Goal: Subscribe to service/newsletter

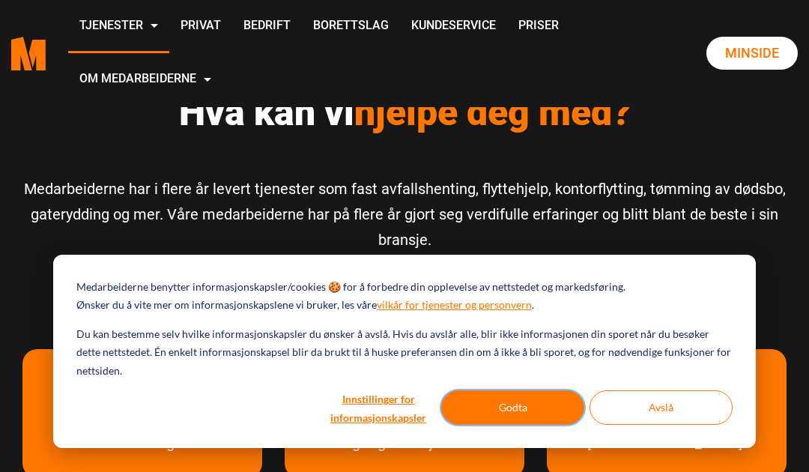
click at [539, 413] on button "Godta" at bounding box center [512, 407] width 143 height 34
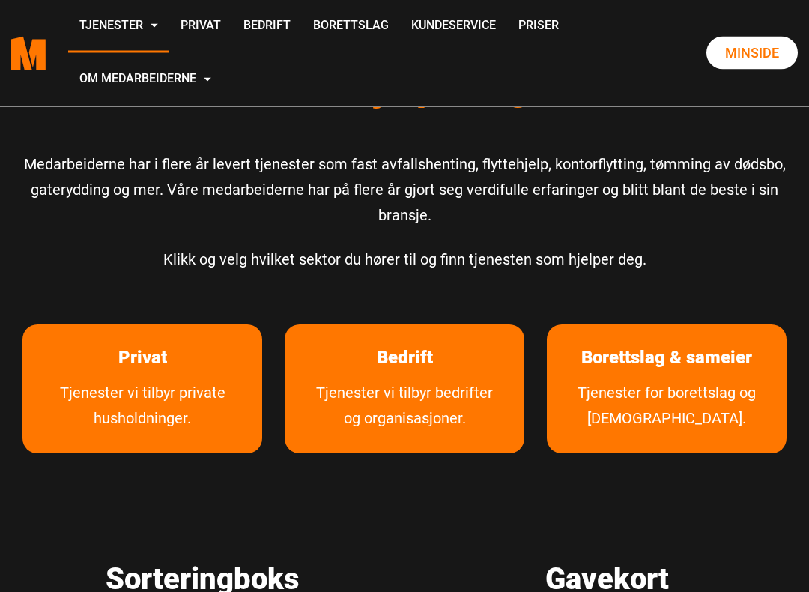
scroll to position [25, 0]
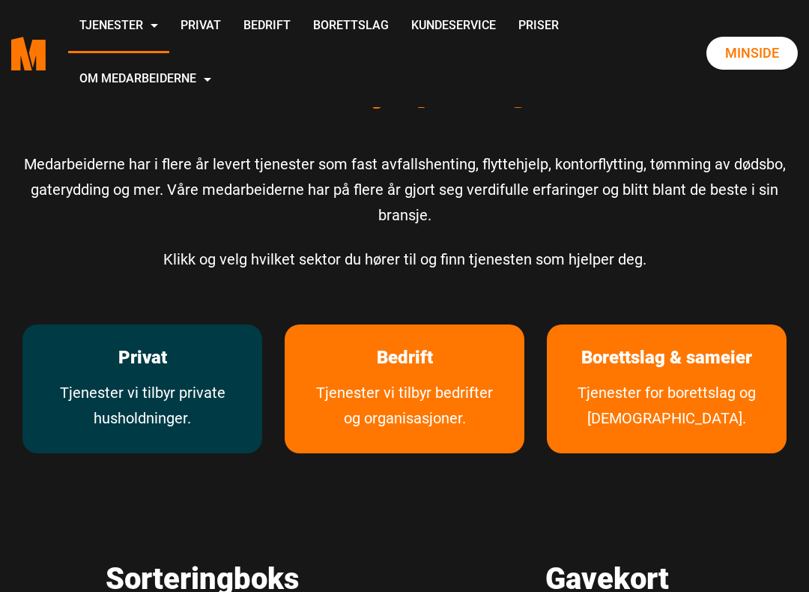
click at [181, 396] on link "Tjenester vi tilbyr private husholdninger." at bounding box center [142, 416] width 240 height 73
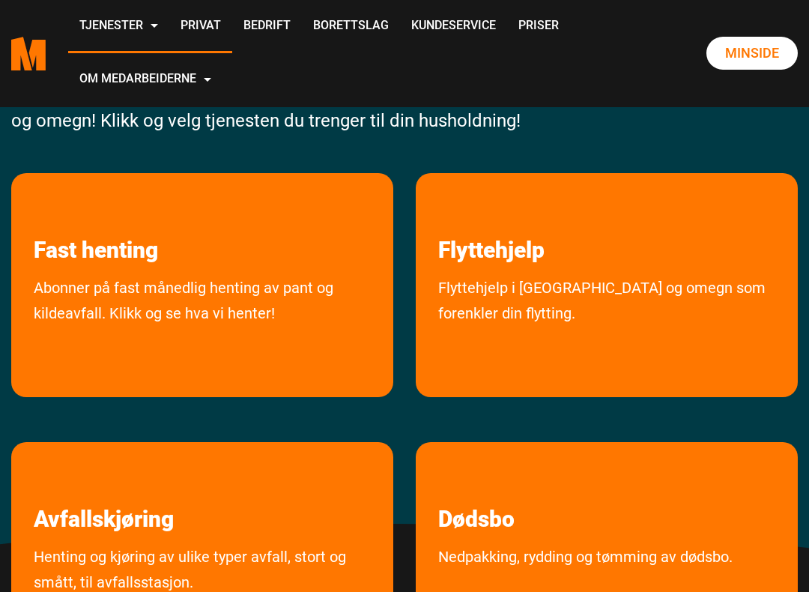
scroll to position [165, 0]
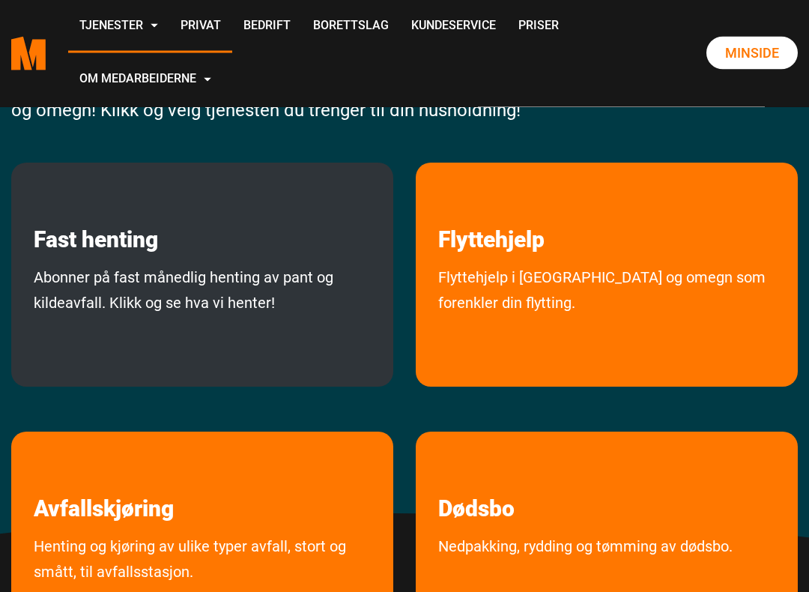
click at [232, 288] on link "Abonner på fast månedlig henting av pant og kildeavfall. Klikk og se hva vi hen…" at bounding box center [202, 322] width 382 height 115
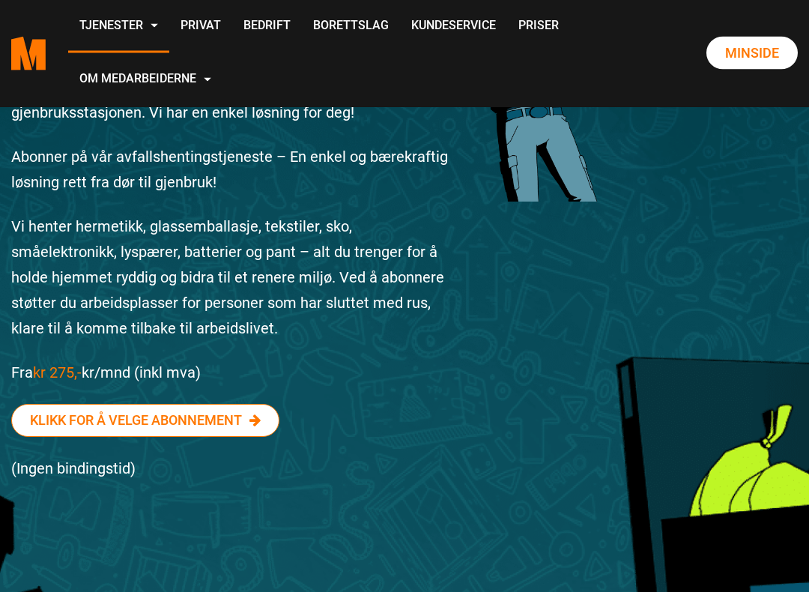
scroll to position [243, 0]
click at [219, 431] on link "Klikk for å velge abonnement" at bounding box center [145, 420] width 268 height 33
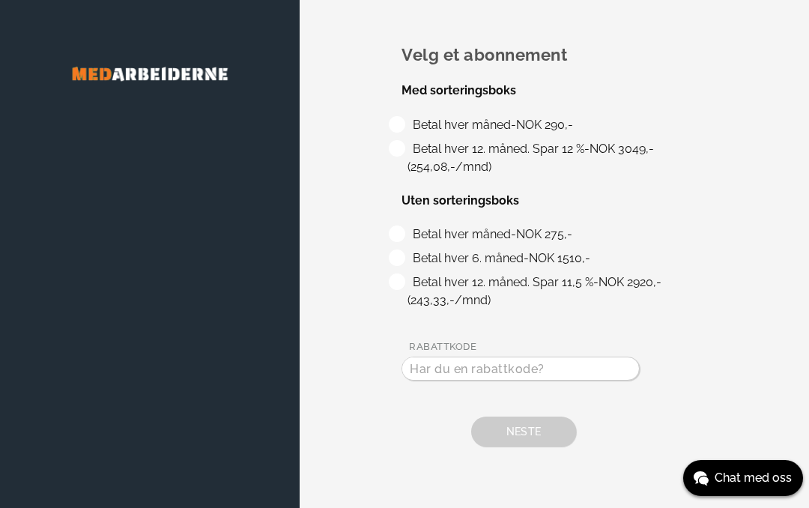
click at [245, 345] on div at bounding box center [150, 254] width 300 height 508
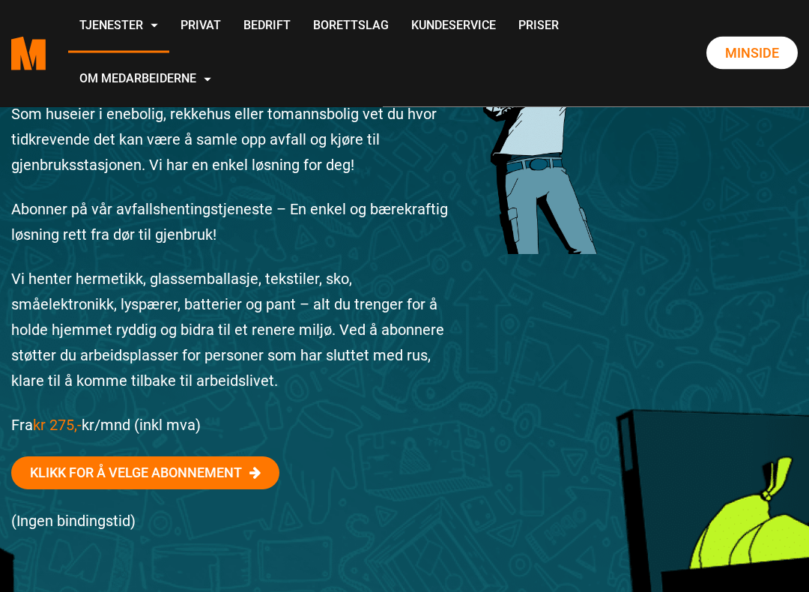
scroll to position [190, 0]
